Goal: Information Seeking & Learning: Understand process/instructions

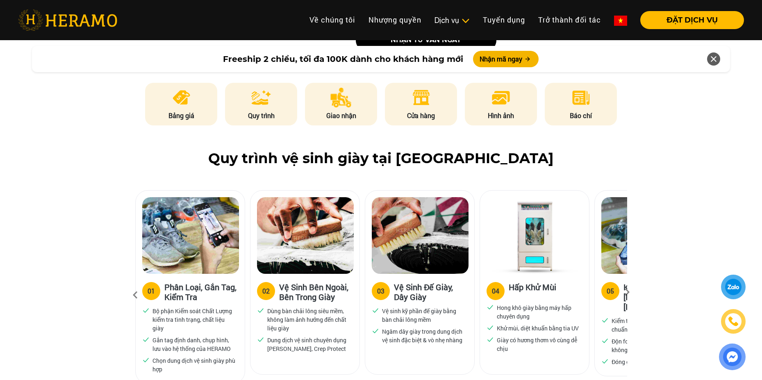
scroll to position [451, 0]
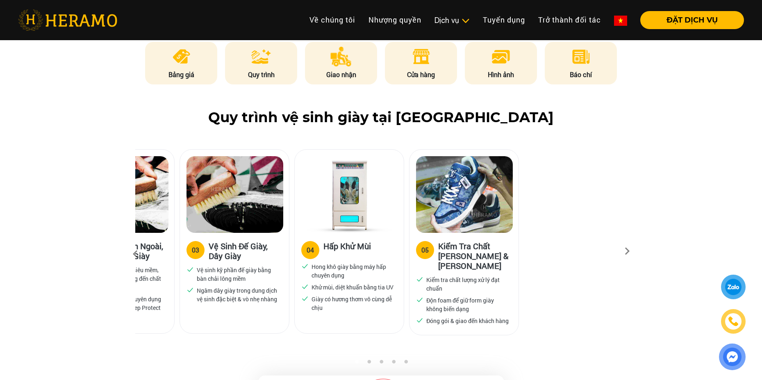
drag, startPoint x: 527, startPoint y: 252, endPoint x: 361, endPoint y: 255, distance: 166.0
click at [416, 255] on label "05" at bounding box center [425, 250] width 18 height 18
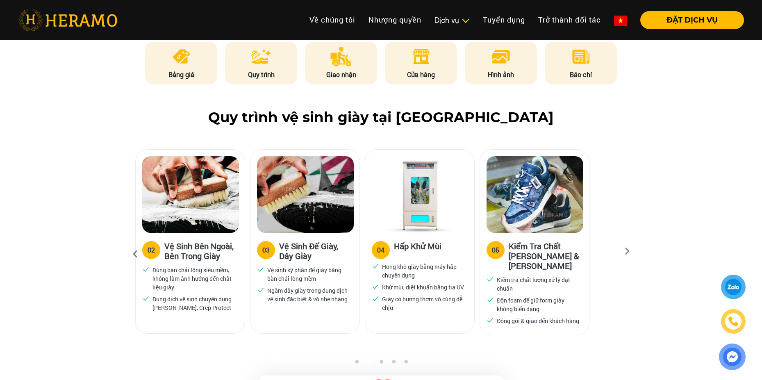
click at [629, 251] on icon at bounding box center [627, 253] width 15 height 5
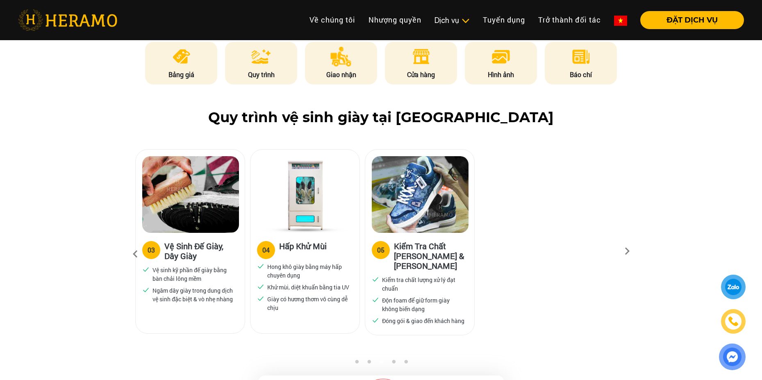
click at [629, 251] on icon at bounding box center [627, 253] width 15 height 5
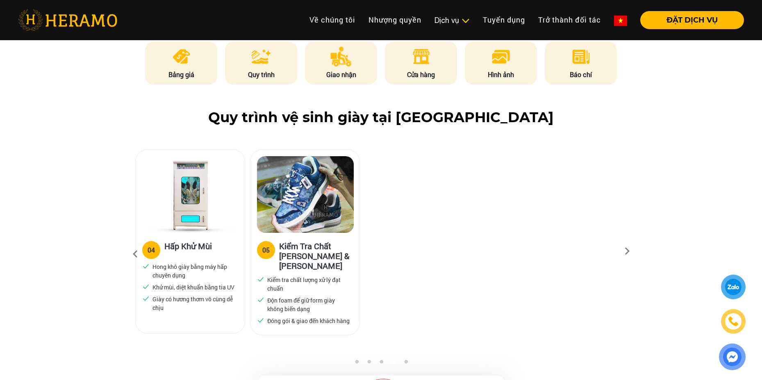
click at [626, 251] on icon at bounding box center [627, 253] width 15 height 5
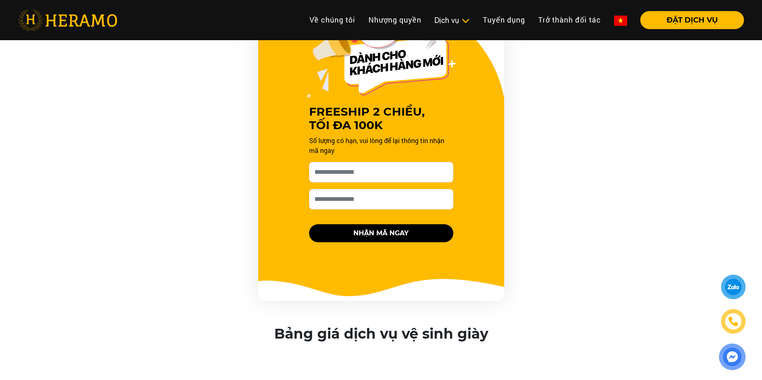
scroll to position [820, 0]
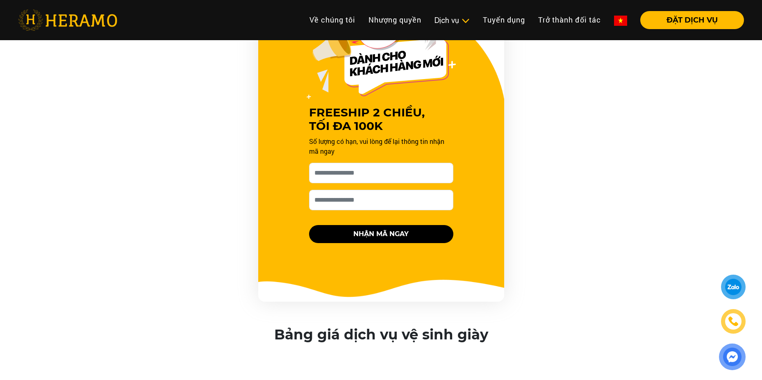
drag, startPoint x: 204, startPoint y: 240, endPoint x: 198, endPoint y: 180, distance: 60.2
click at [198, 182] on div "FREESHIP 2 CHIỀU, TỐI ĐA 100K Số lượng có hạn, vui lòng để lại thông tin nhận m…" at bounding box center [381, 154] width 492 height 295
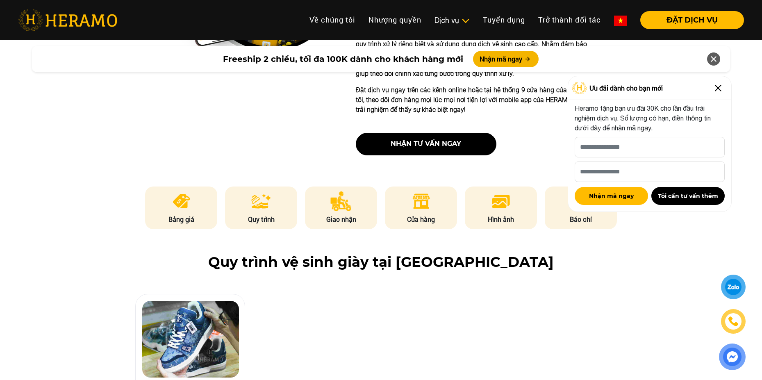
scroll to position [200, 0]
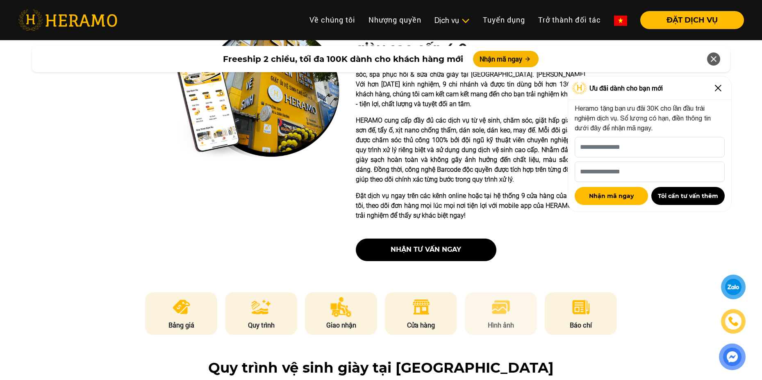
click at [505, 312] on img at bounding box center [501, 307] width 20 height 20
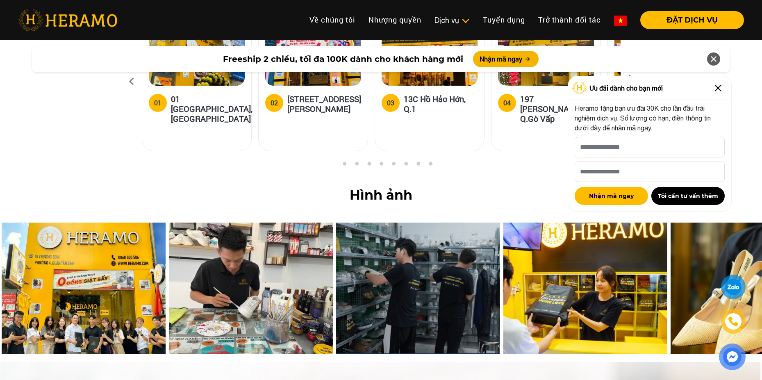
scroll to position [3363, 0]
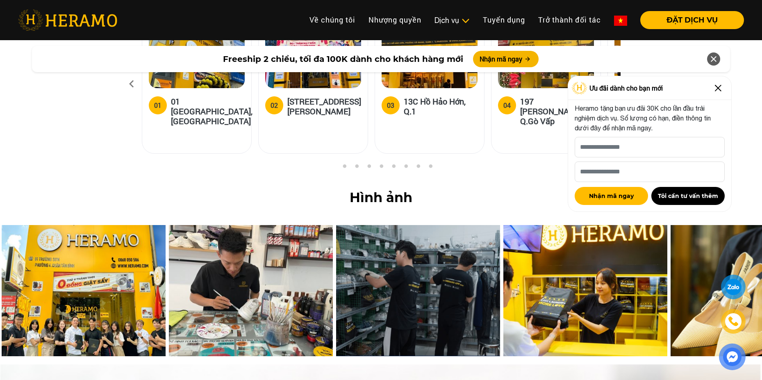
click at [721, 86] on img at bounding box center [717, 88] width 13 height 13
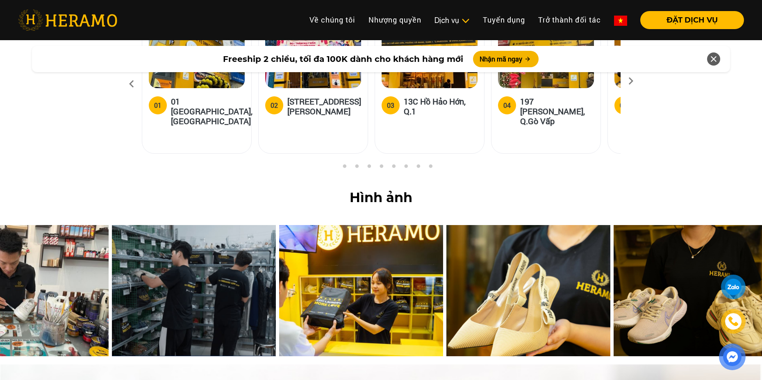
drag, startPoint x: 600, startPoint y: 229, endPoint x: 383, endPoint y: 244, distance: 218.1
click at [383, 244] on img at bounding box center [361, 290] width 164 height 131
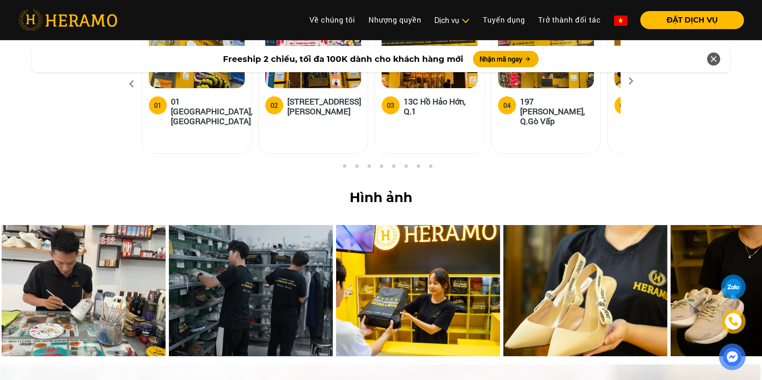
drag, startPoint x: 668, startPoint y: 228, endPoint x: 379, endPoint y: 245, distance: 289.4
click at [670, 245] on img at bounding box center [752, 290] width 164 height 131
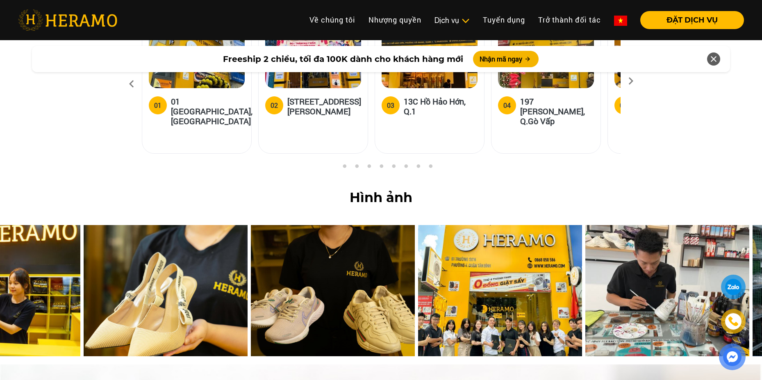
drag, startPoint x: 620, startPoint y: 231, endPoint x: 249, endPoint y: 265, distance: 372.4
click at [251, 264] on img at bounding box center [333, 290] width 164 height 131
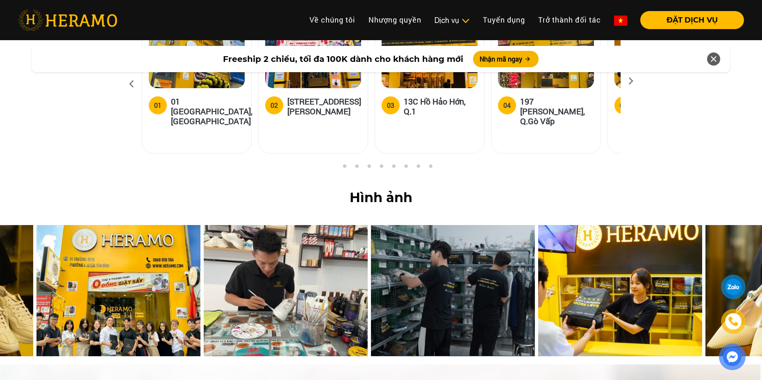
drag, startPoint x: 694, startPoint y: 219, endPoint x: 229, endPoint y: 246, distance: 465.9
click at [229, 246] on img at bounding box center [286, 290] width 164 height 131
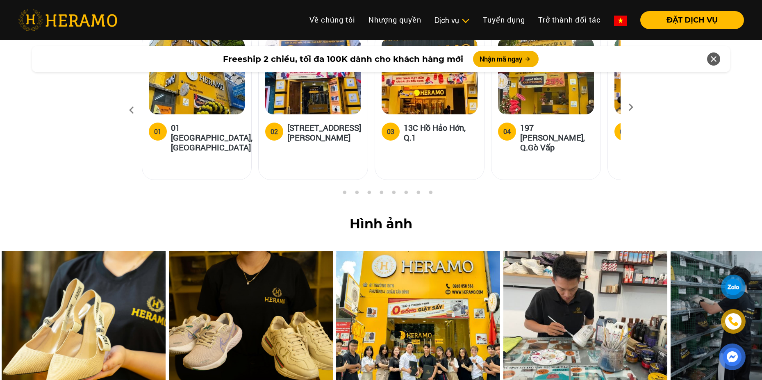
scroll to position [3322, 0]
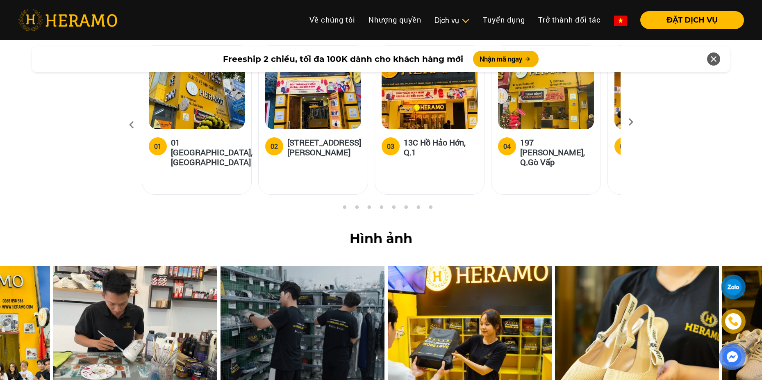
drag, startPoint x: 723, startPoint y: 225, endPoint x: 271, endPoint y: 225, distance: 452.0
click at [274, 266] on img at bounding box center [302, 331] width 164 height 131
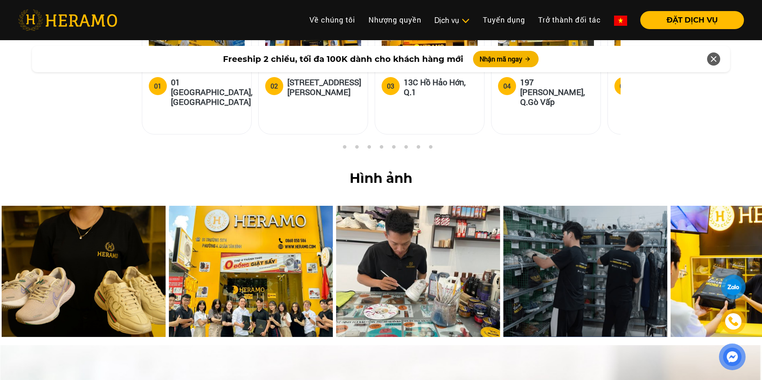
scroll to position [3363, 0]
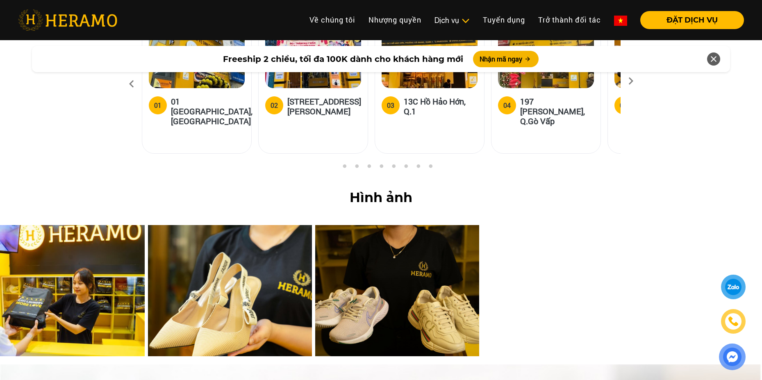
drag, startPoint x: 690, startPoint y: 224, endPoint x: 6, endPoint y: 268, distance: 685.0
click at [1, 265] on img at bounding box center [63, 290] width 164 height 131
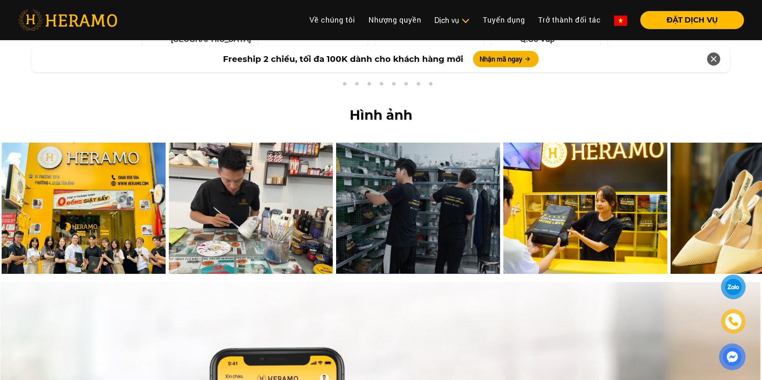
scroll to position [3445, 0]
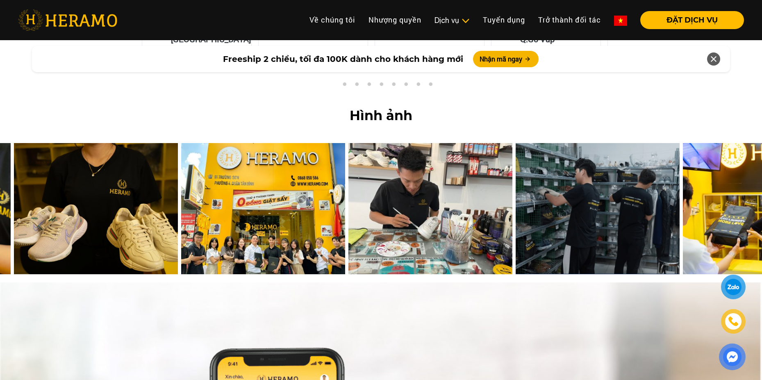
drag, startPoint x: 238, startPoint y: 148, endPoint x: 375, endPoint y: 150, distance: 137.3
click at [375, 150] on img at bounding box center [430, 208] width 164 height 131
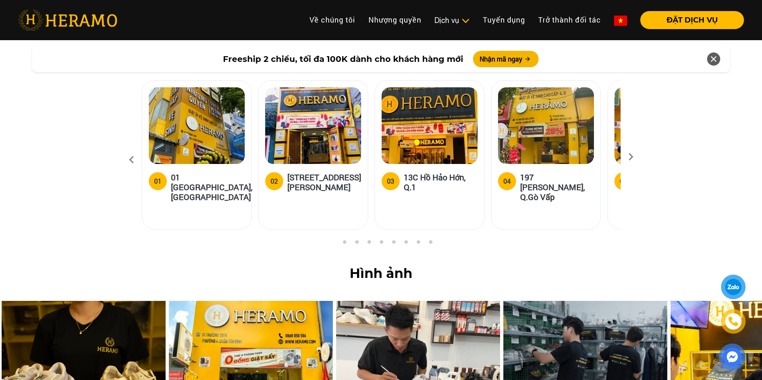
scroll to position [3158, 0]
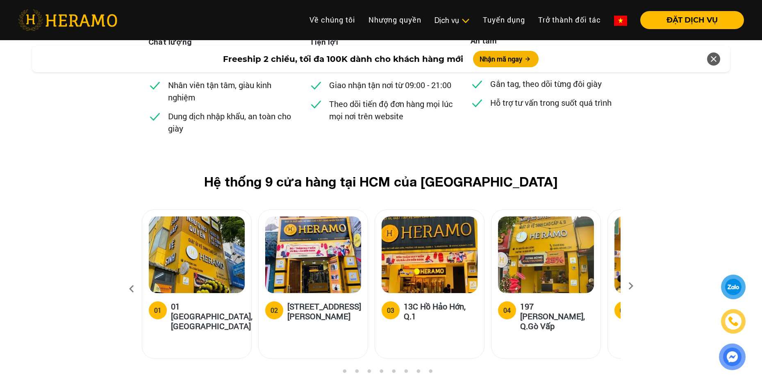
click at [631, 286] on icon at bounding box center [630, 288] width 15 height 5
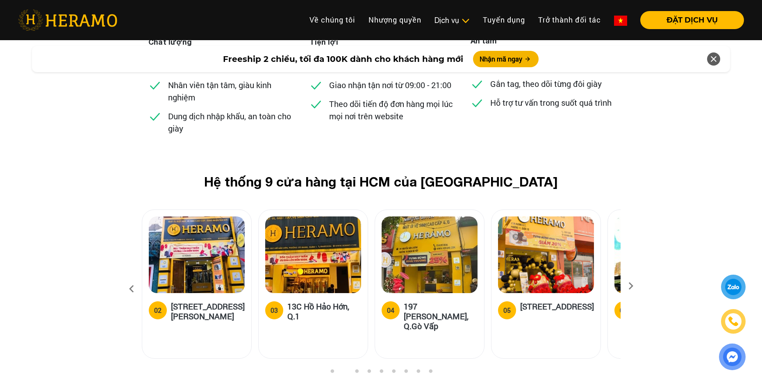
click at [631, 286] on icon at bounding box center [630, 288] width 15 height 5
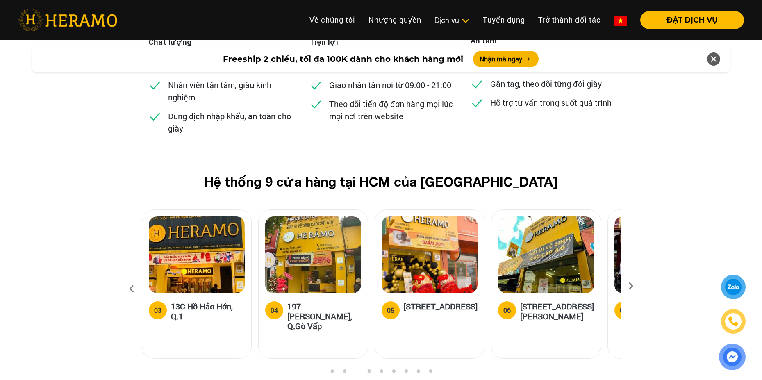
click at [631, 286] on icon at bounding box center [630, 288] width 15 height 5
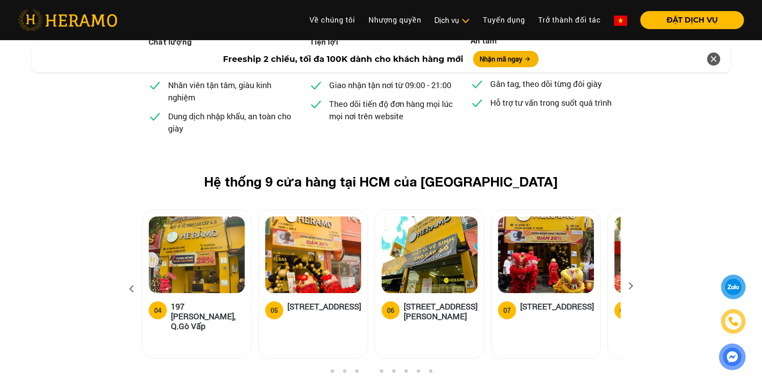
click at [631, 286] on icon at bounding box center [630, 288] width 15 height 5
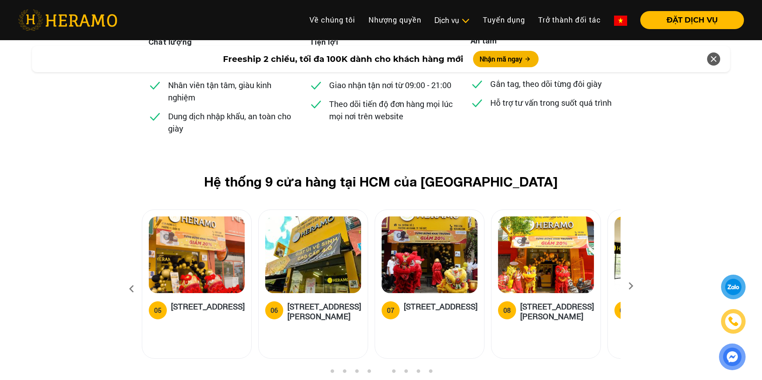
click at [631, 286] on icon at bounding box center [630, 288] width 15 height 5
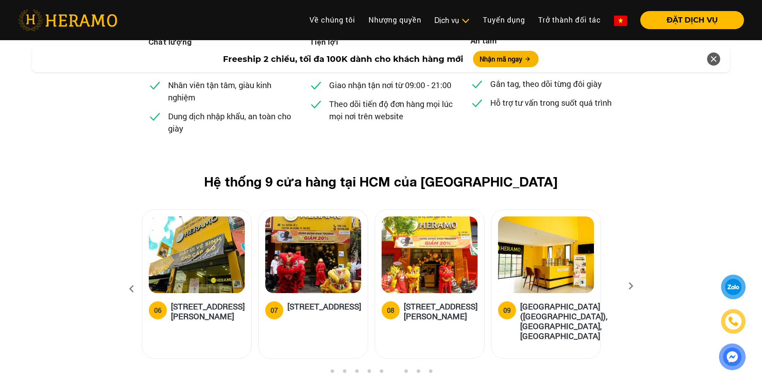
click at [631, 286] on icon at bounding box center [630, 288] width 15 height 5
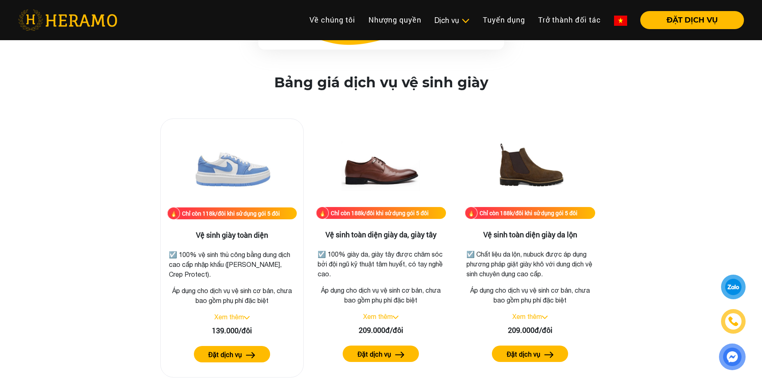
scroll to position [1068, 0]
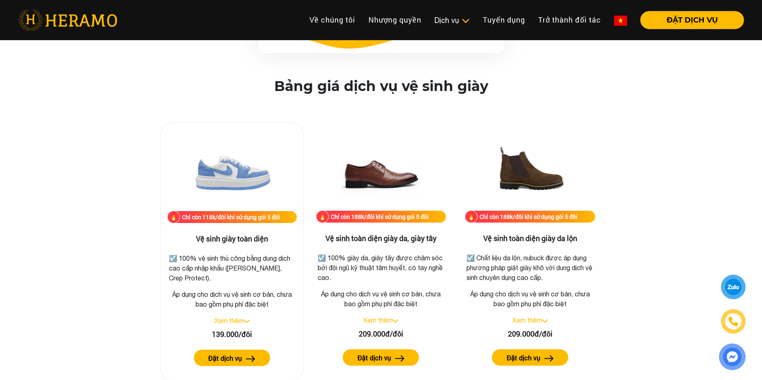
click at [241, 321] on link "Xem thêm" at bounding box center [229, 320] width 30 height 7
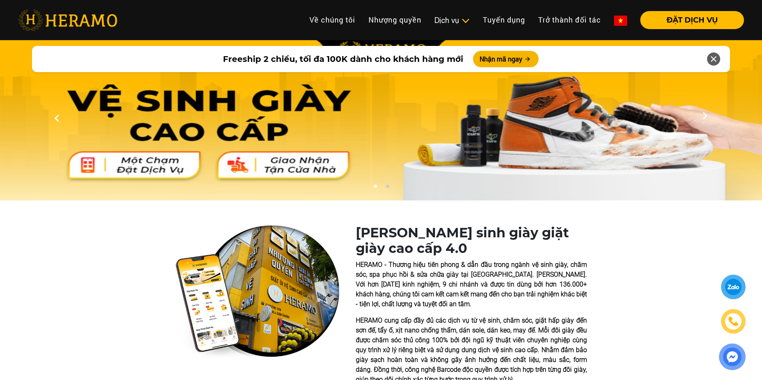
scroll to position [0, 0]
